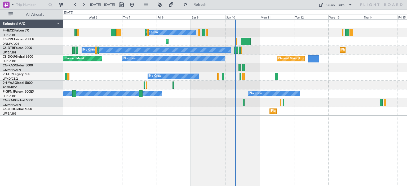
click at [134, 103] on div at bounding box center [235, 102] width 344 height 9
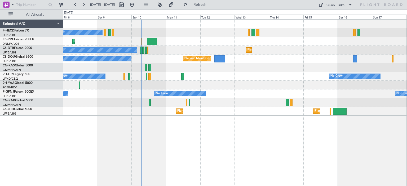
click at [95, 136] on div "No Crew Planned Maint [GEOGRAPHIC_DATA] ([GEOGRAPHIC_DATA]) Planned Maint Larna…" at bounding box center [235, 102] width 344 height 167
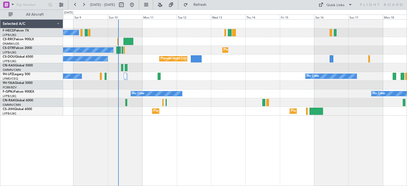
click at [143, 126] on div "No Crew Planned Maint [GEOGRAPHIC_DATA] ([GEOGRAPHIC_DATA]) Planned Maint Larna…" at bounding box center [235, 102] width 344 height 167
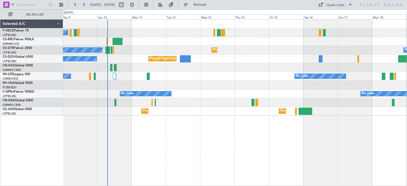
click at [168, 143] on div "No Crew Planned Maint [GEOGRAPHIC_DATA] ([GEOGRAPHIC_DATA]) Planned Maint Larna…" at bounding box center [235, 102] width 344 height 167
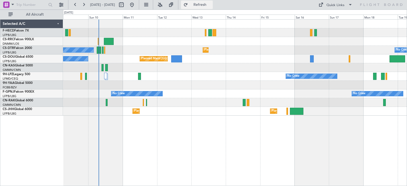
click at [213, 7] on button "Refresh" at bounding box center [197, 5] width 32 height 8
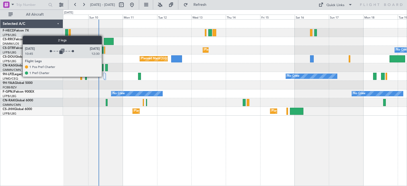
click at [104, 77] on div at bounding box center [104, 76] width 2 height 6
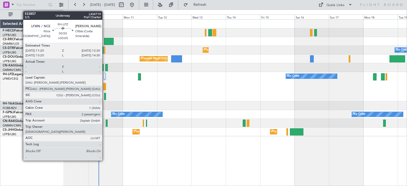
click at [105, 99] on div at bounding box center [105, 96] width 2 height 7
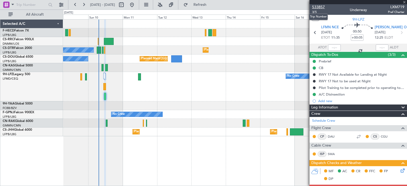
click at [319, 8] on span "533857" at bounding box center [318, 7] width 13 height 6
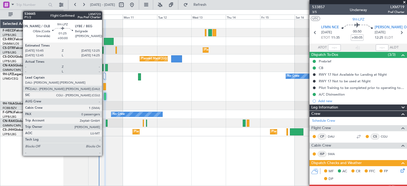
click at [104, 89] on div at bounding box center [104, 86] width 3 height 7
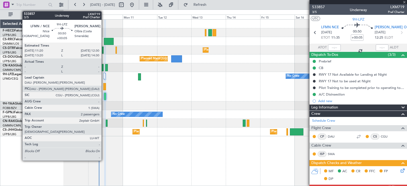
type input "0"
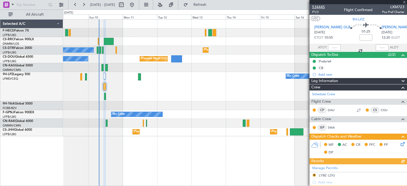
click at [318, 8] on span "534445" at bounding box center [318, 7] width 13 height 6
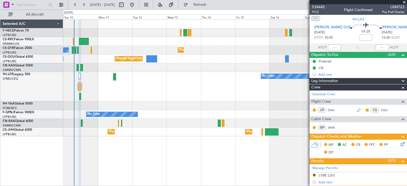
click at [174, 95] on div "No Crew No Crew" at bounding box center [235, 86] width 344 height 29
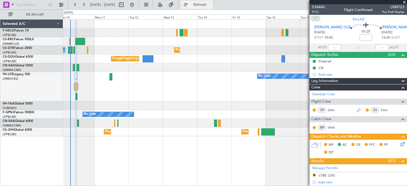
click at [211, 3] on span "Refresh" at bounding box center [200, 5] width 22 height 4
click at [239, 41] on div "Planned Maint Larnaca ([GEOGRAPHIC_DATA] Intl)" at bounding box center [235, 41] width 344 height 9
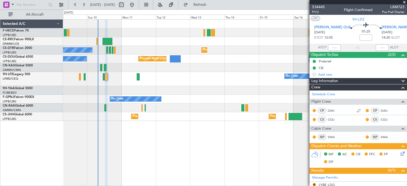
click at [203, 124] on div "Planned Maint [GEOGRAPHIC_DATA] ([GEOGRAPHIC_DATA]) No Crew Planned Maint Larna…" at bounding box center [235, 102] width 344 height 167
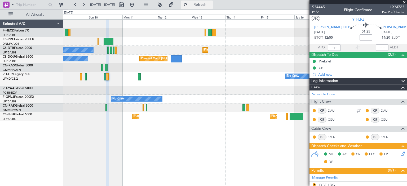
click at [211, 6] on span "Refresh" at bounding box center [200, 5] width 22 height 4
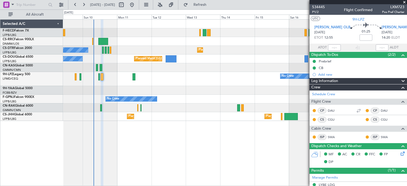
click at [102, 91] on div at bounding box center [235, 90] width 344 height 9
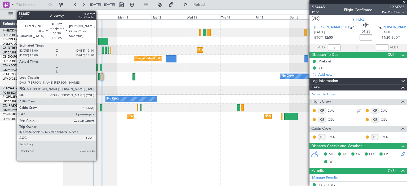
click at [99, 79] on div at bounding box center [99, 76] width 2 height 7
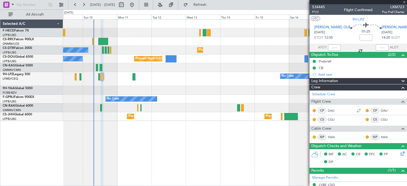
type input "+00:05"
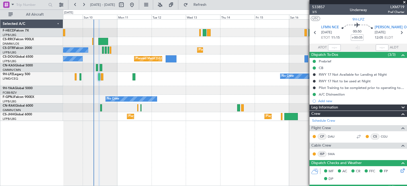
click at [405, 3] on span at bounding box center [404, 2] width 5 height 5
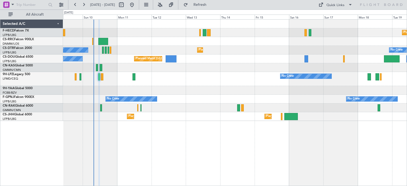
type input "0"
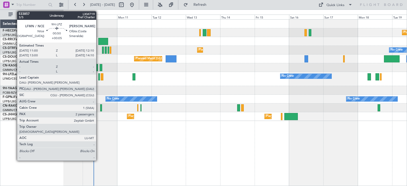
click at [99, 79] on div at bounding box center [99, 76] width 2 height 7
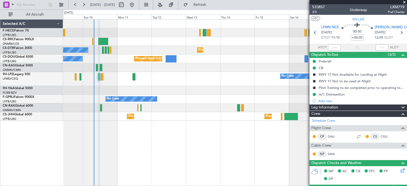
click at [404, 1] on span at bounding box center [404, 2] width 5 height 5
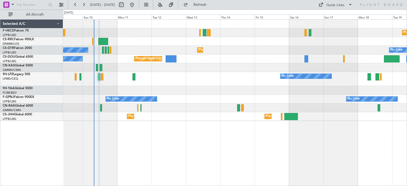
type input "0"
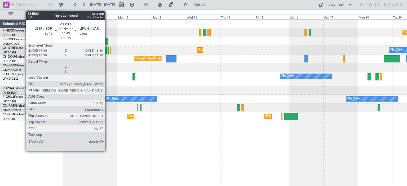
click at [108, 52] on div at bounding box center [109, 50] width 2 height 7
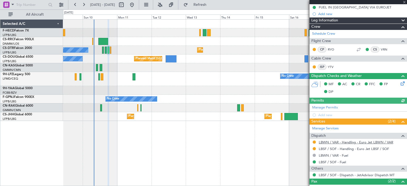
scroll to position [80, 0]
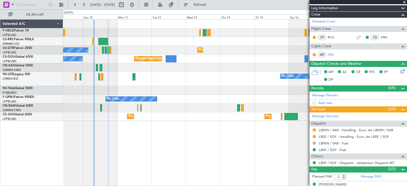
click at [404, 3] on span at bounding box center [404, 2] width 5 height 5
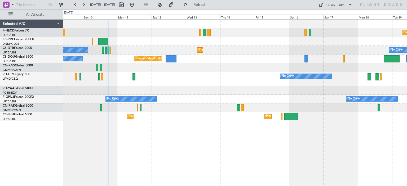
type input "0"
